Goal: Share content: Share content

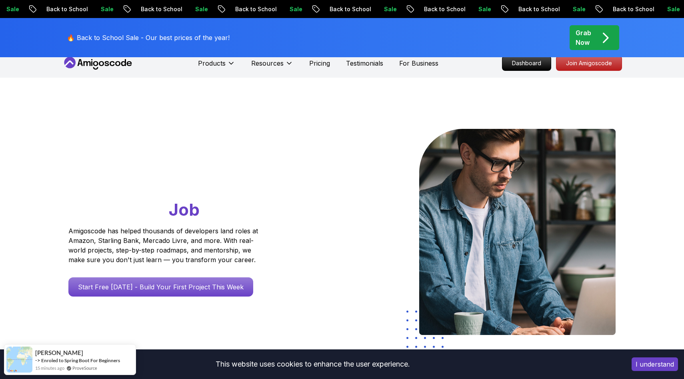
scroll to position [1, 0]
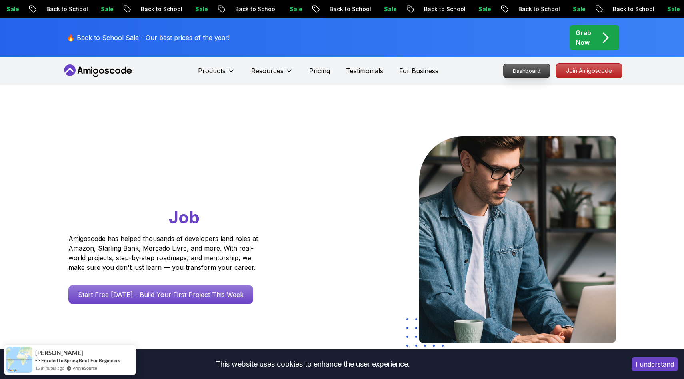
click at [513, 66] on p "Dashboard" at bounding box center [527, 71] width 46 height 14
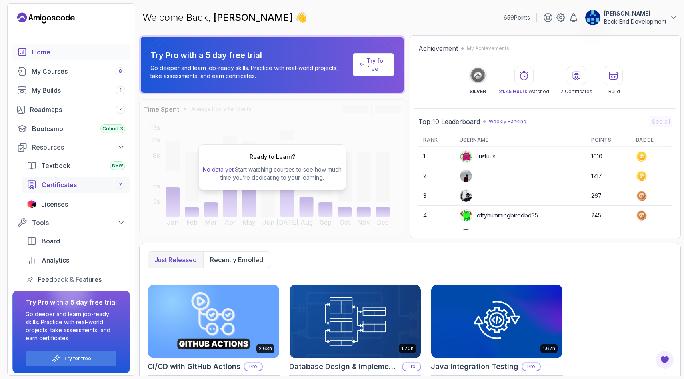
click at [89, 190] on link "Certificates 7" at bounding box center [76, 185] width 108 height 16
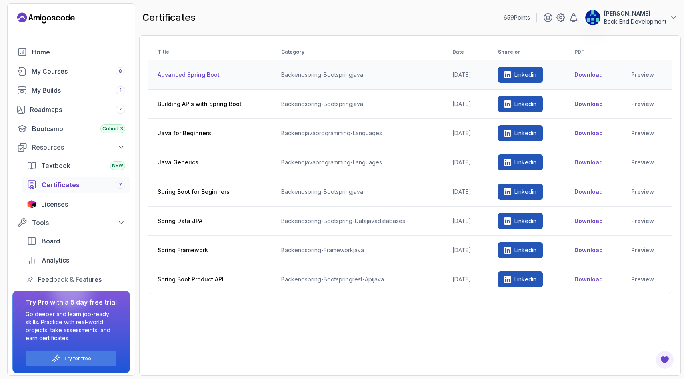
click at [520, 75] on p "Linkedin" at bounding box center [525, 75] width 22 height 8
click at [525, 104] on p "Linkedin" at bounding box center [525, 104] width 22 height 8
click at [532, 136] on p "Linkedin" at bounding box center [525, 133] width 22 height 8
click at [525, 169] on link "Linkedin" at bounding box center [520, 162] width 45 height 16
click at [535, 162] on p "Linkedin" at bounding box center [525, 162] width 22 height 8
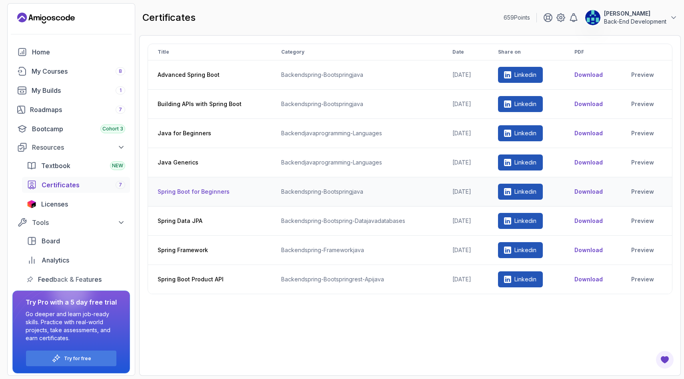
click at [530, 192] on p "Linkedin" at bounding box center [525, 192] width 22 height 8
click at [534, 224] on p "Linkedin" at bounding box center [525, 221] width 22 height 8
click at [526, 249] on p "Linkedin" at bounding box center [525, 250] width 22 height 8
click at [527, 284] on link "Linkedin" at bounding box center [520, 279] width 45 height 16
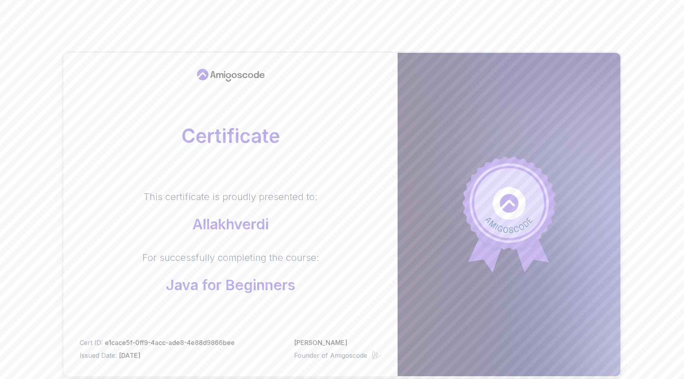
scroll to position [4, 0]
